Goal: Task Accomplishment & Management: Use online tool/utility

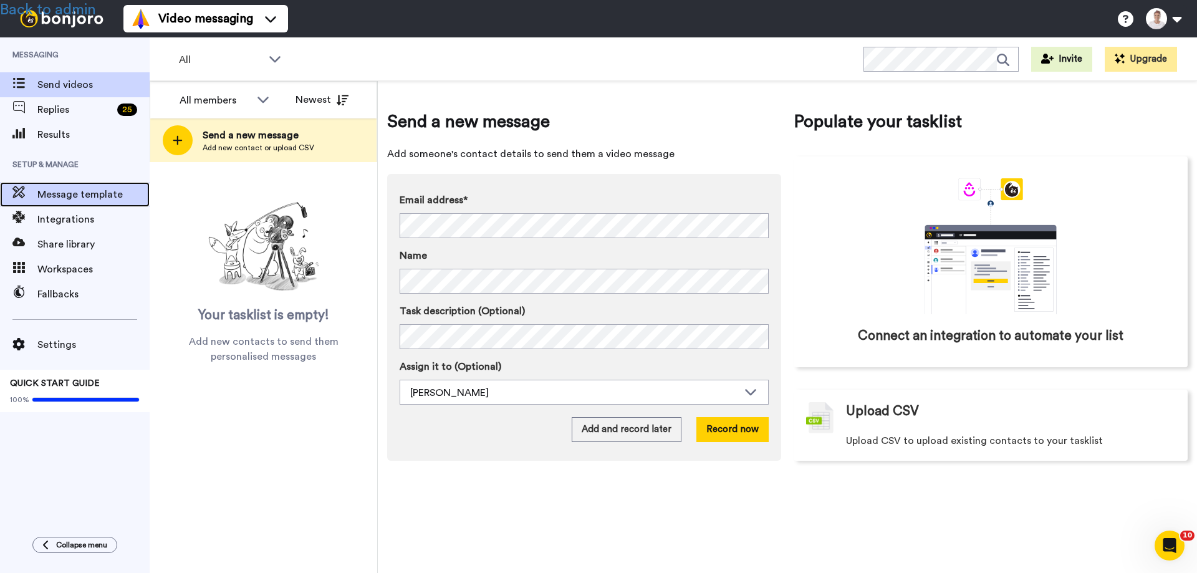
click at [87, 185] on div "Message template" at bounding box center [75, 194] width 150 height 25
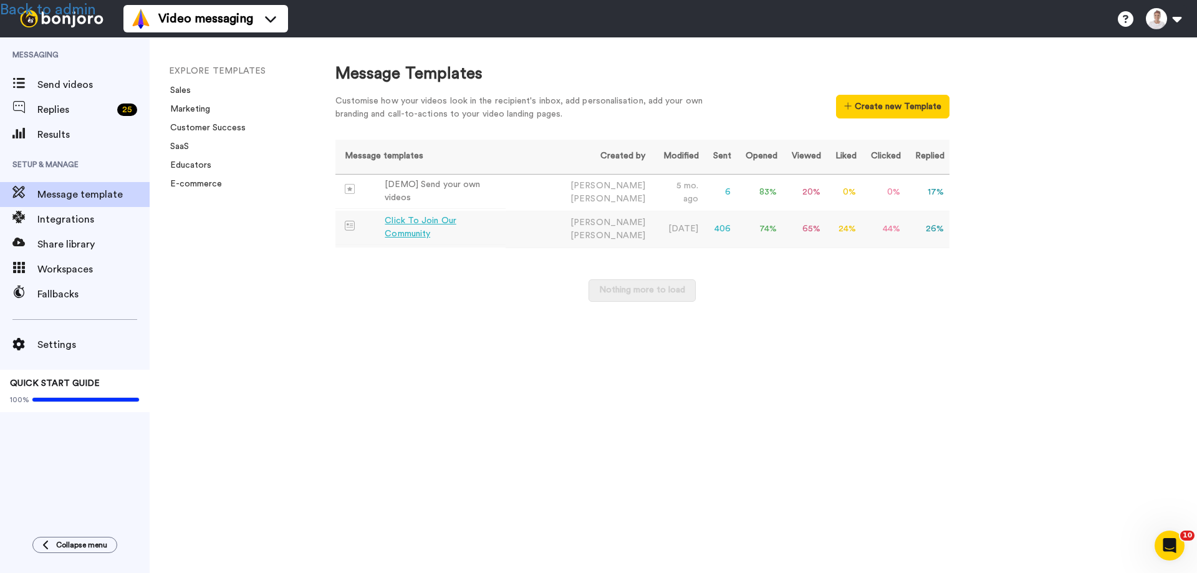
click at [457, 228] on div "Click To Join Our Community" at bounding box center [442, 227] width 115 height 26
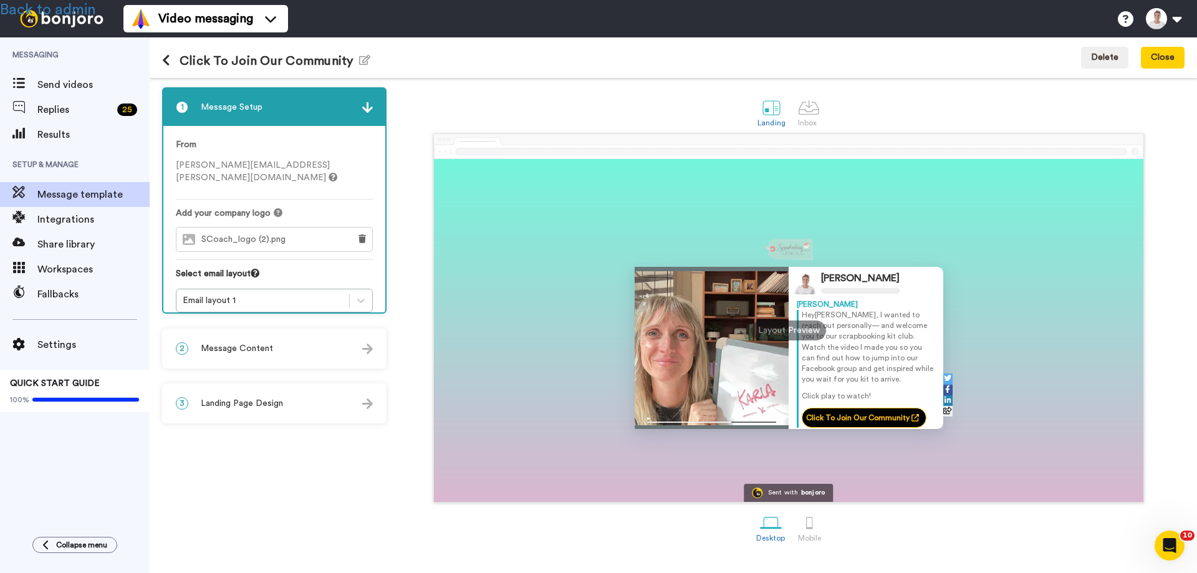
click at [258, 404] on span "Landing Page Design" at bounding box center [242, 403] width 82 height 12
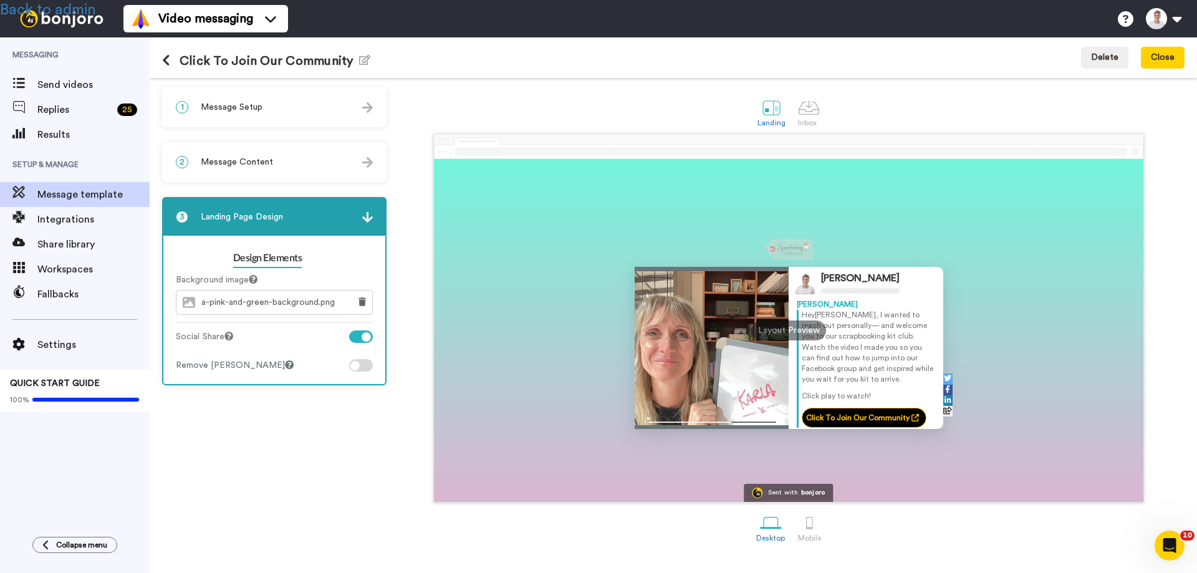
click at [247, 143] on div "2 Message Content" at bounding box center [274, 161] width 222 height 37
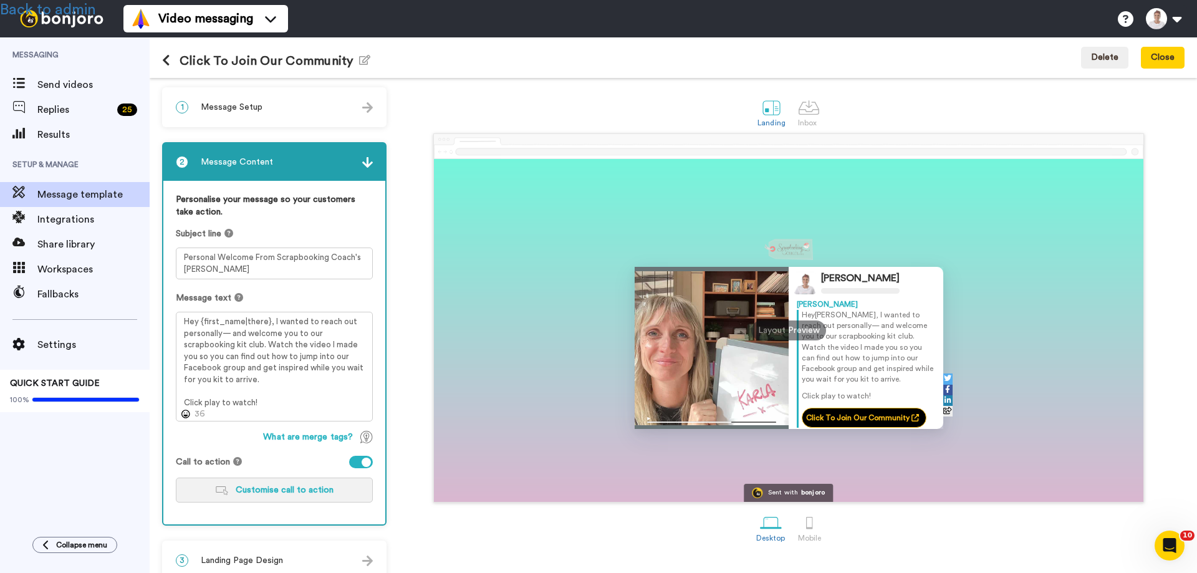
click at [268, 488] on span "Customise call to action" at bounding box center [285, 490] width 98 height 9
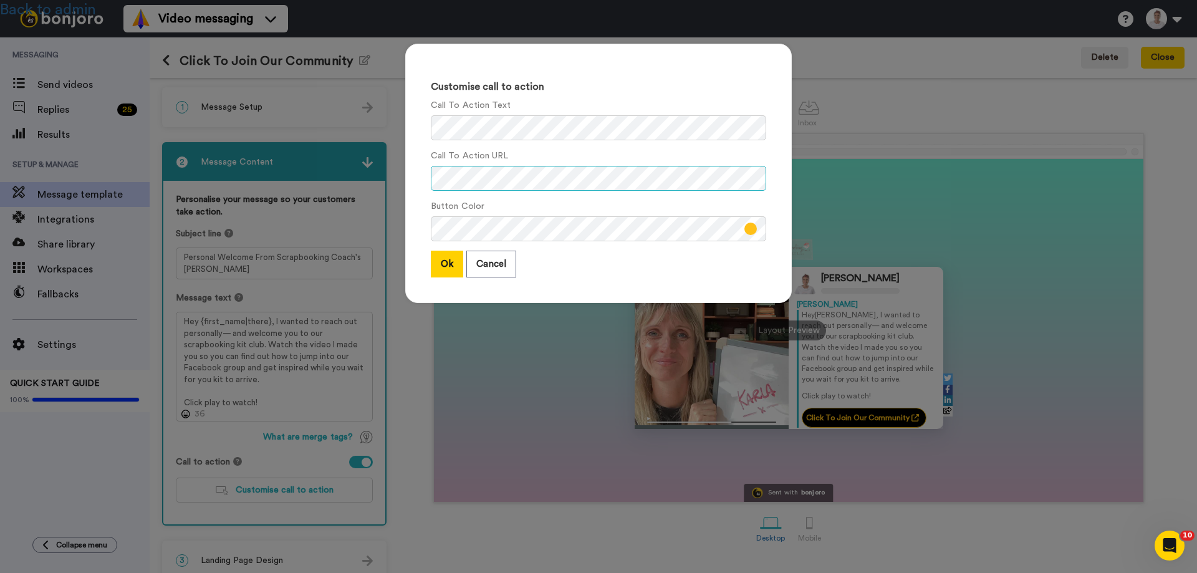
click at [424, 181] on div "Customise call to action Call To Action Text Call To Action URL Button Color Ok…" at bounding box center [598, 173] width 387 height 259
click at [484, 265] on button "Cancel" at bounding box center [491, 264] width 50 height 27
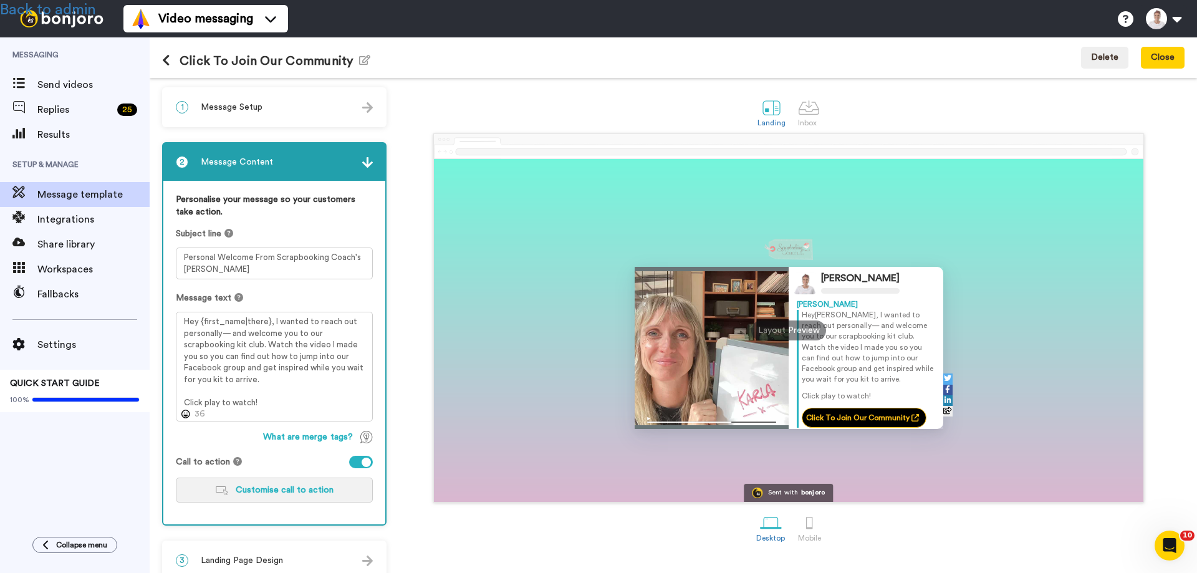
click at [274, 487] on span "Customise call to action" at bounding box center [285, 490] width 98 height 9
